Goal: Navigation & Orientation: Understand site structure

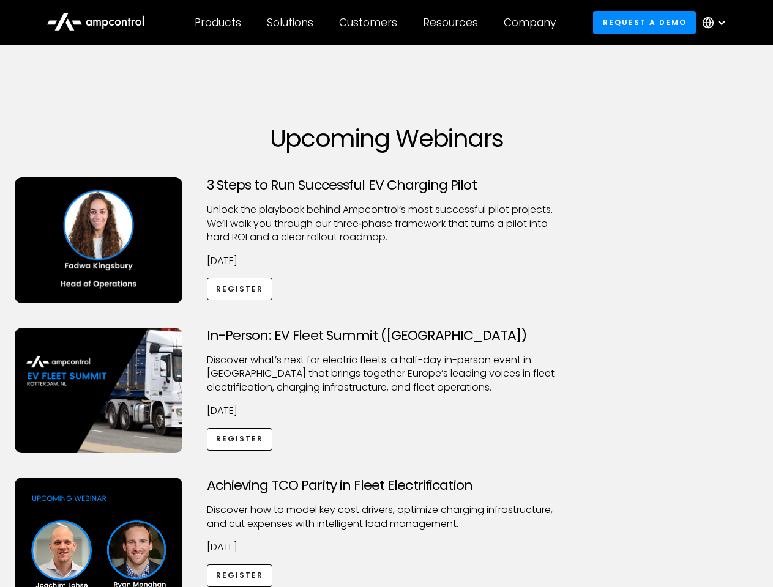
click at [376, 23] on div "Customers" at bounding box center [368, 22] width 58 height 13
click at [217, 23] on div "Products" at bounding box center [218, 22] width 46 height 13
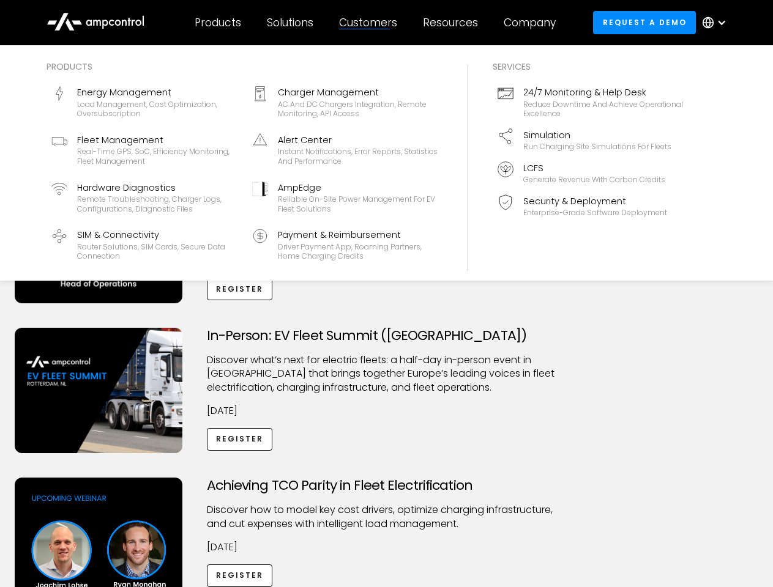
click at [291, 23] on div "Solutions" at bounding box center [290, 22] width 46 height 13
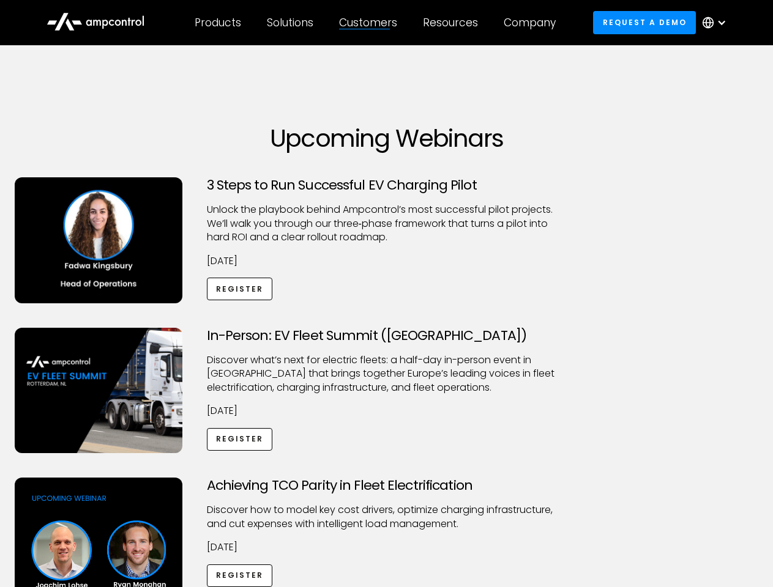
click at [370, 23] on div "Customers" at bounding box center [368, 22] width 58 height 13
click at [453, 23] on div "Resources" at bounding box center [450, 22] width 55 height 13
click at [533, 23] on div "Company" at bounding box center [529, 22] width 52 height 13
click at [717, 23] on div at bounding box center [721, 23] width 10 height 10
